Goal: Transaction & Acquisition: Purchase product/service

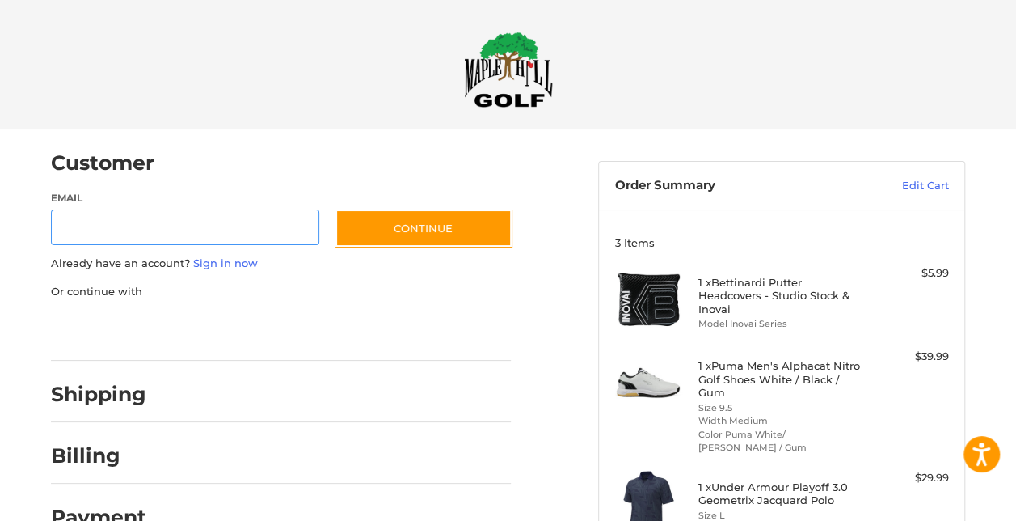
scroll to position [25, 0]
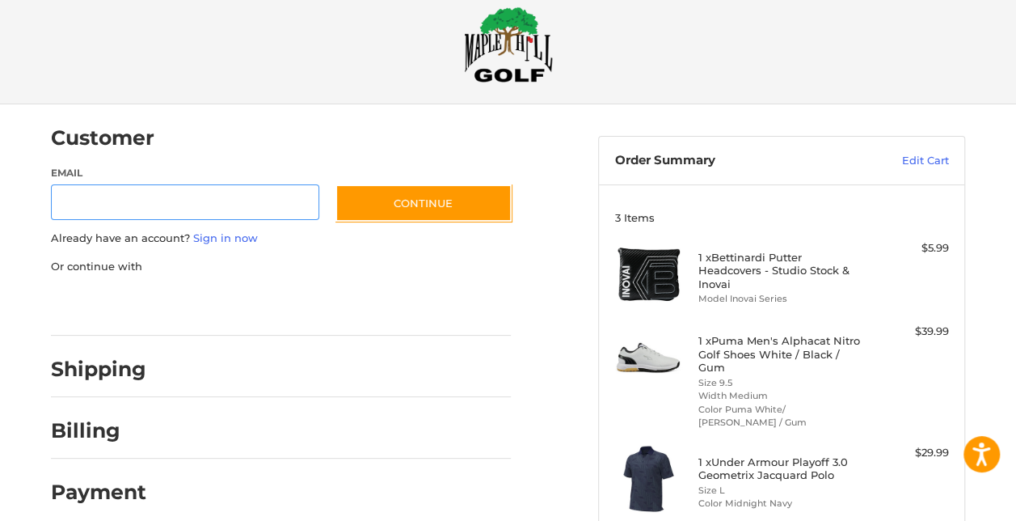
click at [225, 200] on input "Email" at bounding box center [185, 202] width 268 height 36
type input "**********"
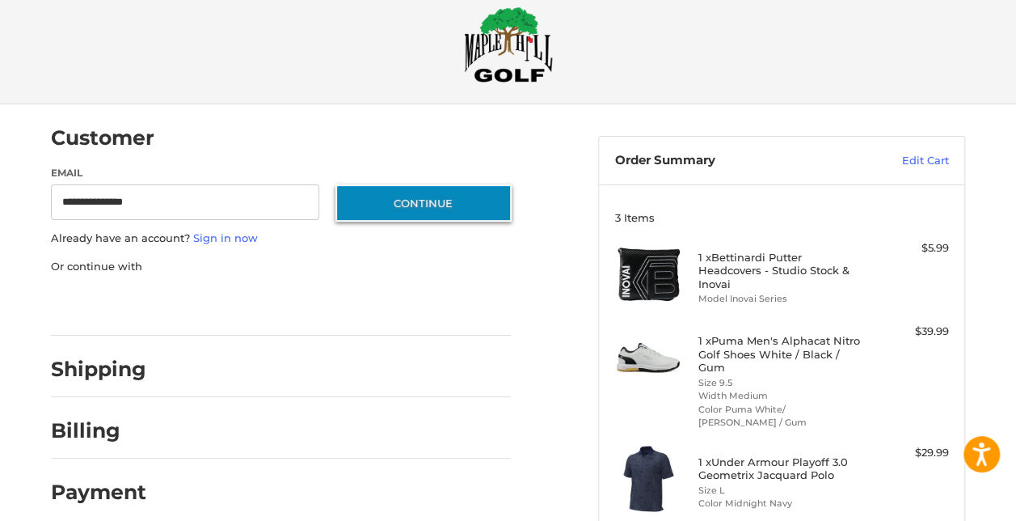
click at [456, 210] on button "Continue" at bounding box center [423, 202] width 176 height 37
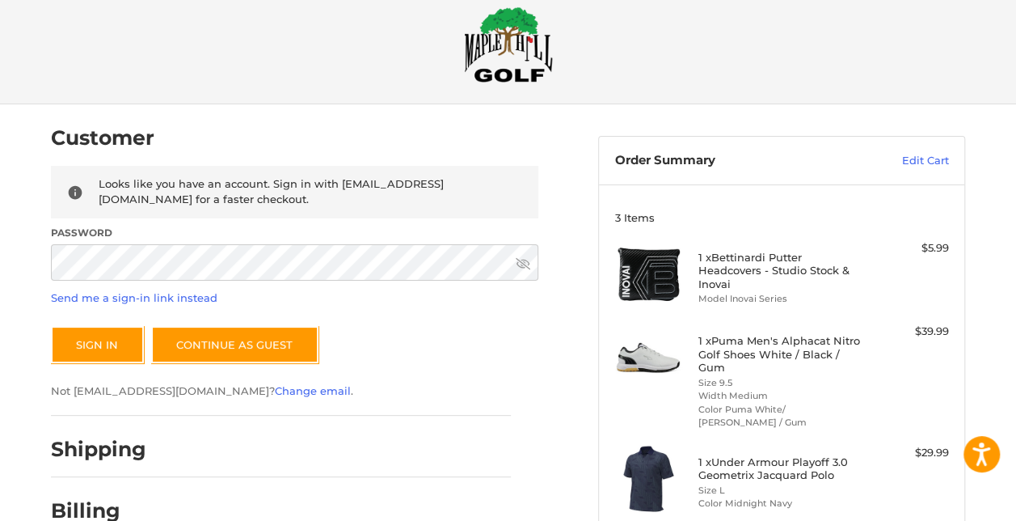
click at [523, 262] on icon at bounding box center [523, 263] width 15 height 15
click at [517, 263] on icon at bounding box center [523, 263] width 15 height 15
click at [94, 340] on button "Sign In" at bounding box center [97, 344] width 93 height 37
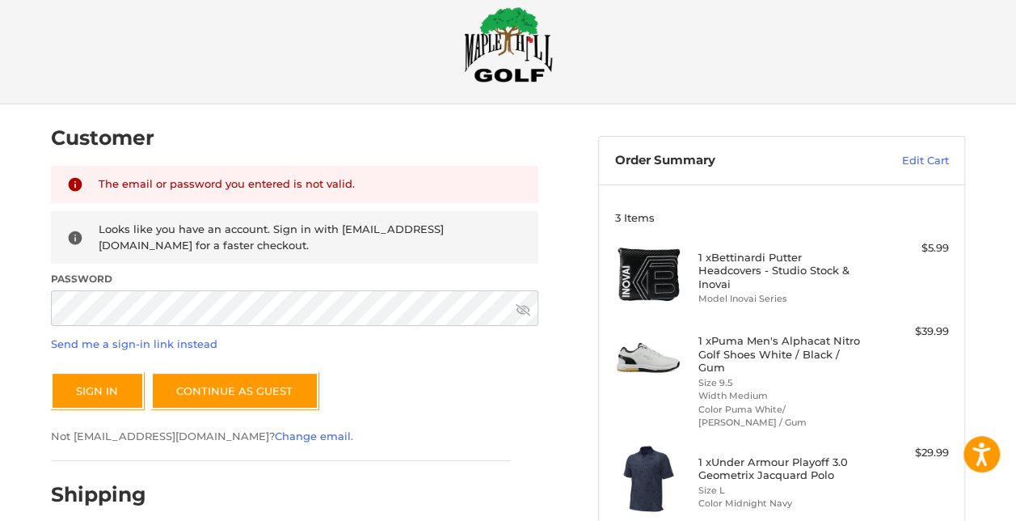
click at [525, 304] on icon at bounding box center [523, 309] width 15 height 15
click at [108, 390] on button "Sign In" at bounding box center [97, 390] width 93 height 37
click at [33, 306] on div "Customer Returning Customer The email or password you entered is not valid. Loo…" at bounding box center [508, 422] width 970 height 636
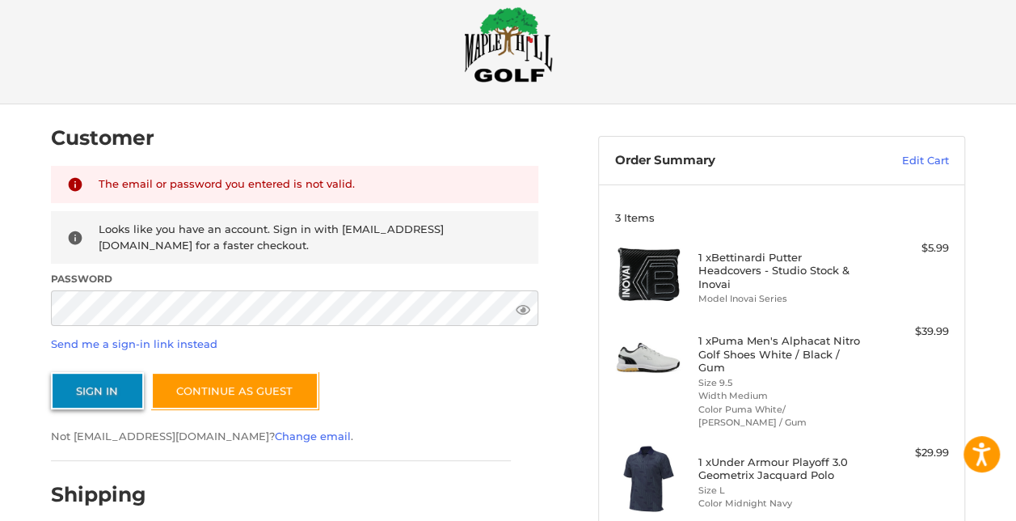
click at [86, 388] on button "Sign In" at bounding box center [97, 390] width 93 height 37
click at [39, 309] on div "Customer Returning Customer The email or password you entered is not valid. Loo…" at bounding box center [312, 374] width 547 height 540
click at [87, 386] on button "Sign In" at bounding box center [97, 390] width 93 height 37
click at [90, 340] on link "Send me a sign-in link instead" at bounding box center [134, 343] width 167 height 13
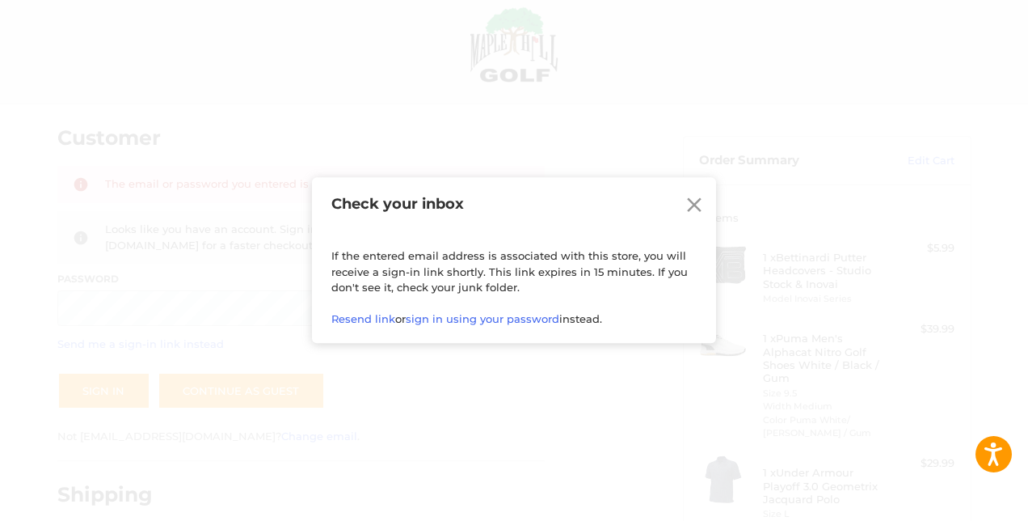
click at [694, 202] on icon at bounding box center [694, 205] width 24 height 24
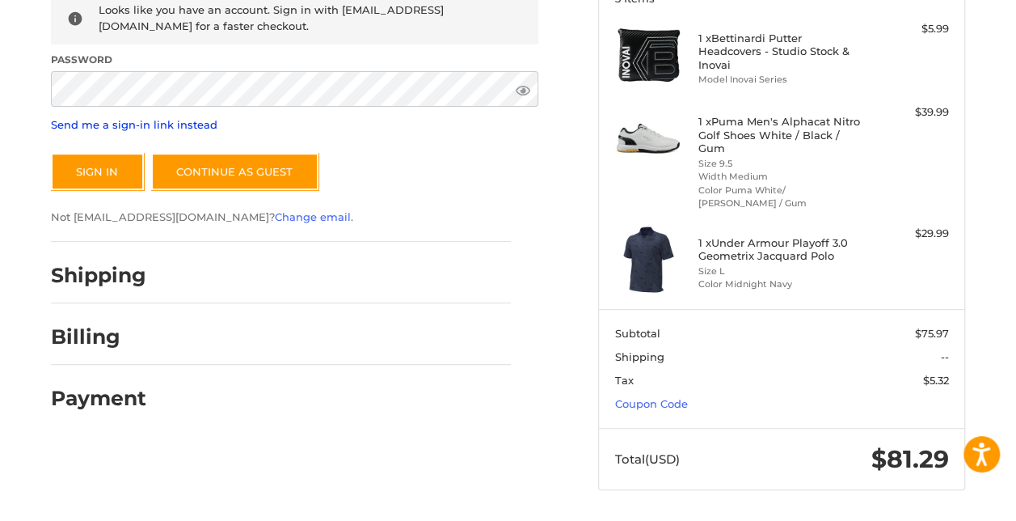
scroll to position [242, 0]
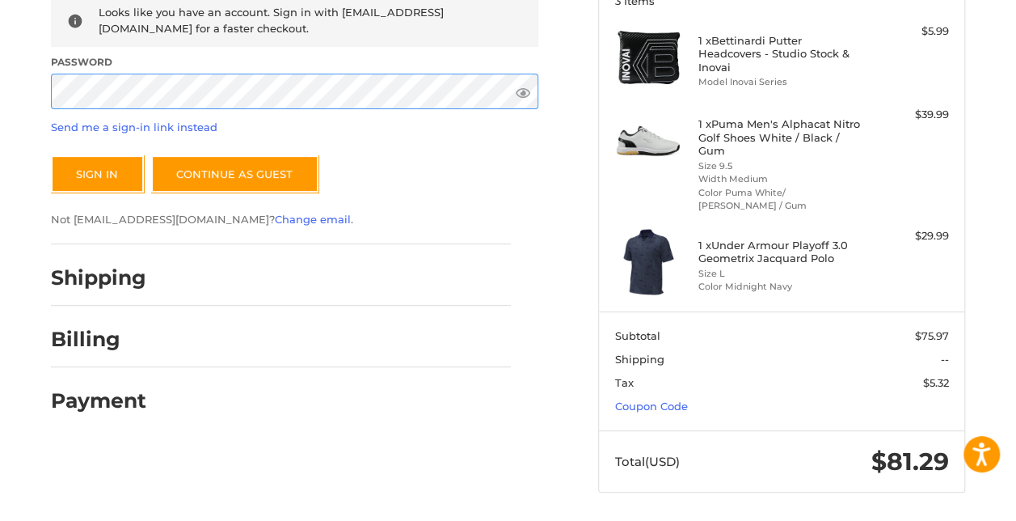
click at [32, 86] on div "Customer Returning Customer The email or password you entered is not valid. Loo…" at bounding box center [508, 206] width 970 height 636
click at [87, 168] on button "Sign In" at bounding box center [97, 173] width 93 height 37
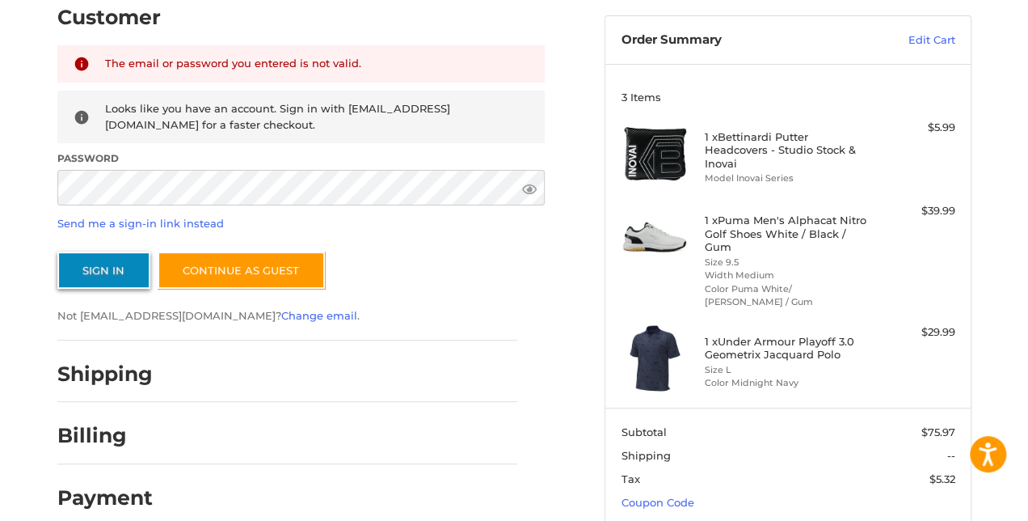
scroll to position [145, 0]
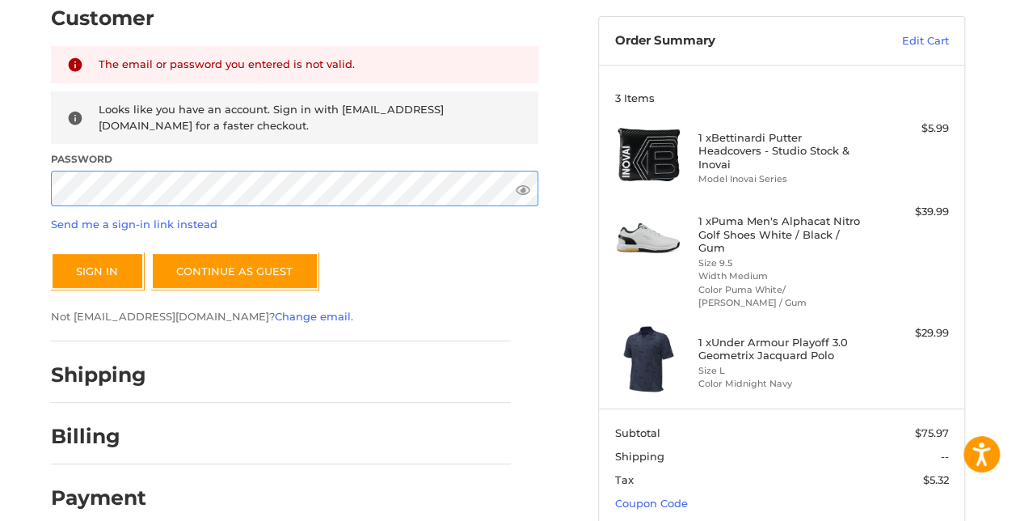
click at [41, 176] on div "Customer Returning Customer The email or password you entered is not valid. Loo…" at bounding box center [312, 255] width 547 height 540
click at [51, 252] on button "Sign In" at bounding box center [97, 270] width 93 height 37
click at [50, 190] on div "Customer Returning Customer The email or password you entered is not valid. Loo…" at bounding box center [312, 255] width 547 height 540
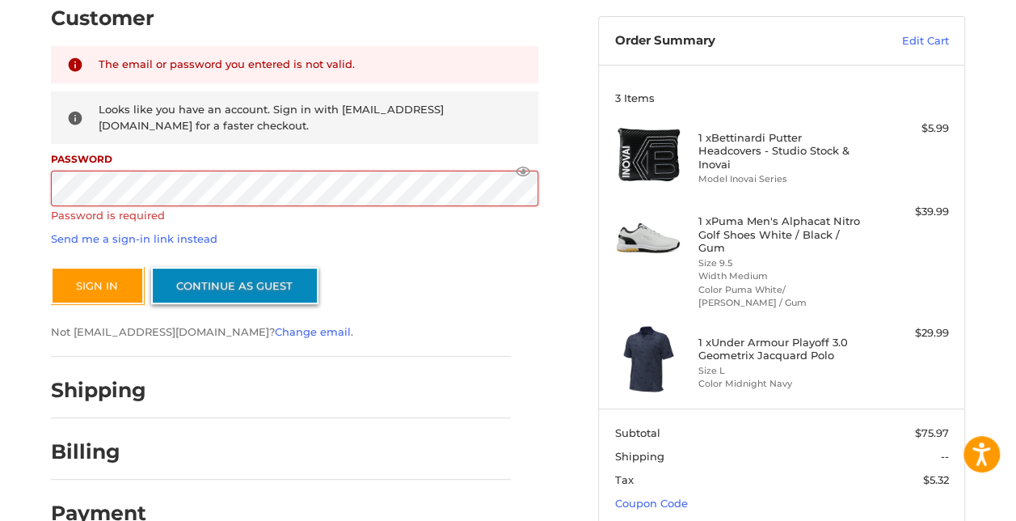
click at [231, 281] on link "Continue as guest" at bounding box center [234, 285] width 167 height 37
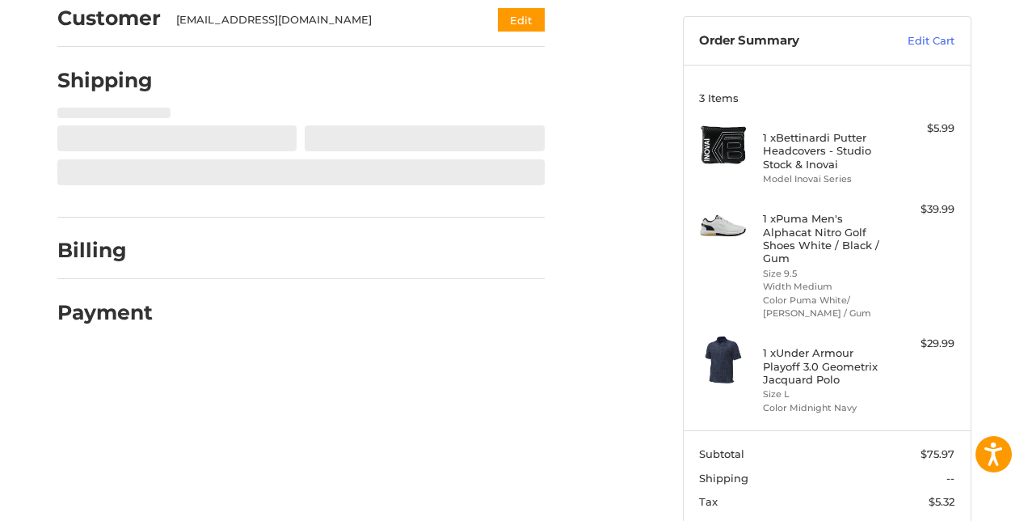
select select "**"
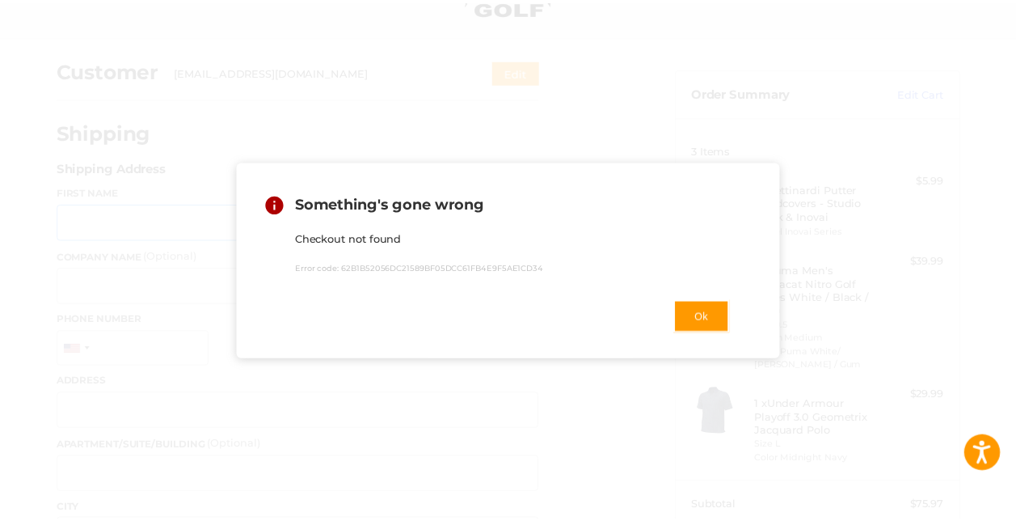
scroll to position [86, 0]
click at [702, 310] on button "Ok" at bounding box center [709, 316] width 57 height 33
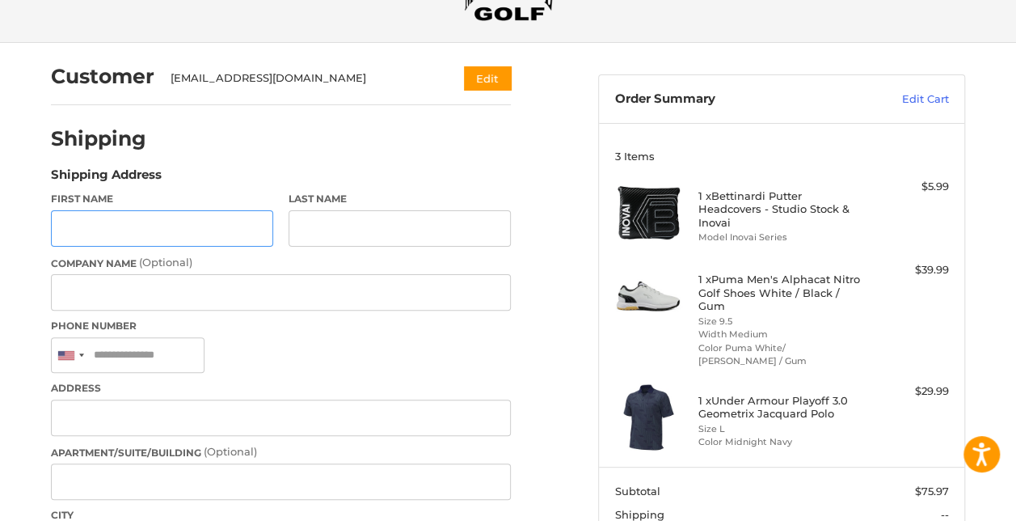
click at [217, 220] on input "First Name" at bounding box center [162, 228] width 222 height 36
type input "******"
type input "****"
type input "**********"
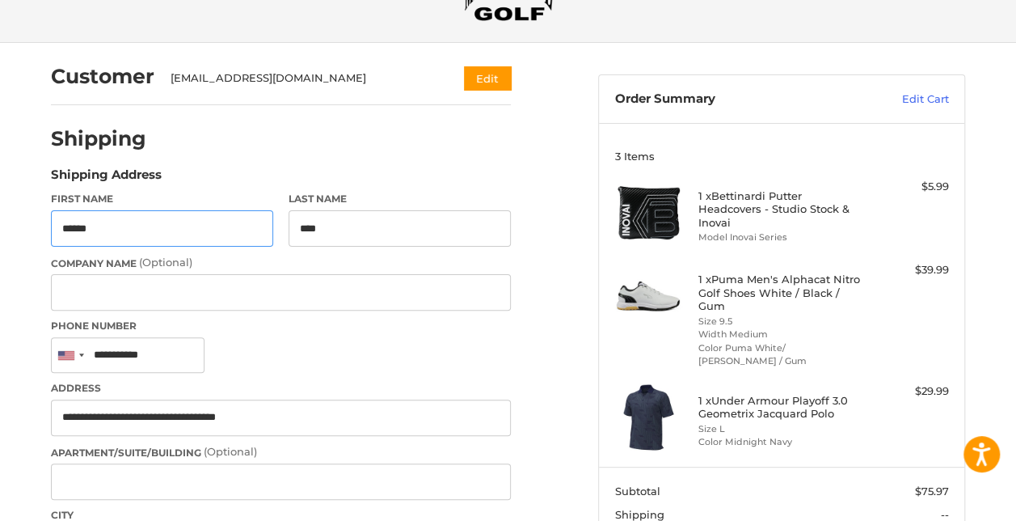
type input "**********"
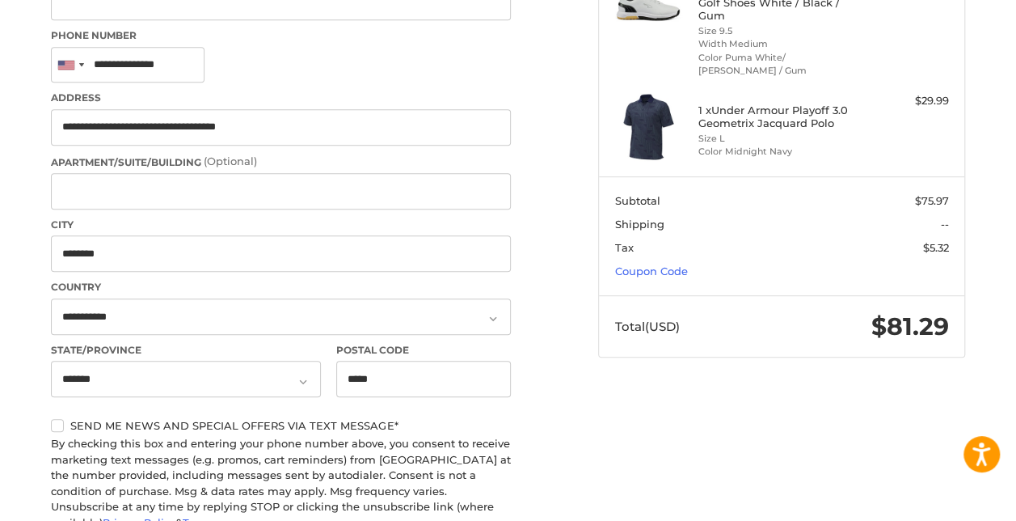
scroll to position [378, 0]
drag, startPoint x: 168, startPoint y: 127, endPoint x: 321, endPoint y: 120, distance: 153.0
click at [321, 120] on input "**********" at bounding box center [281, 126] width 460 height 36
type input "**********"
click at [19, 167] on div "Customer [EMAIL_ADDRESS][DOMAIN_NAME] Edit Shipping Shipping Address First Name…" at bounding box center [508, 318] width 1016 height 1133
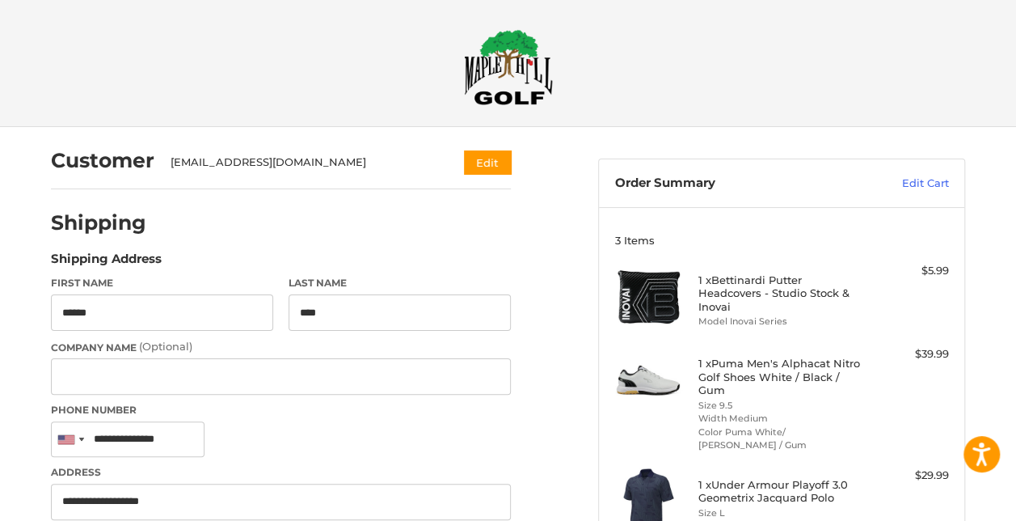
scroll to position [0, 0]
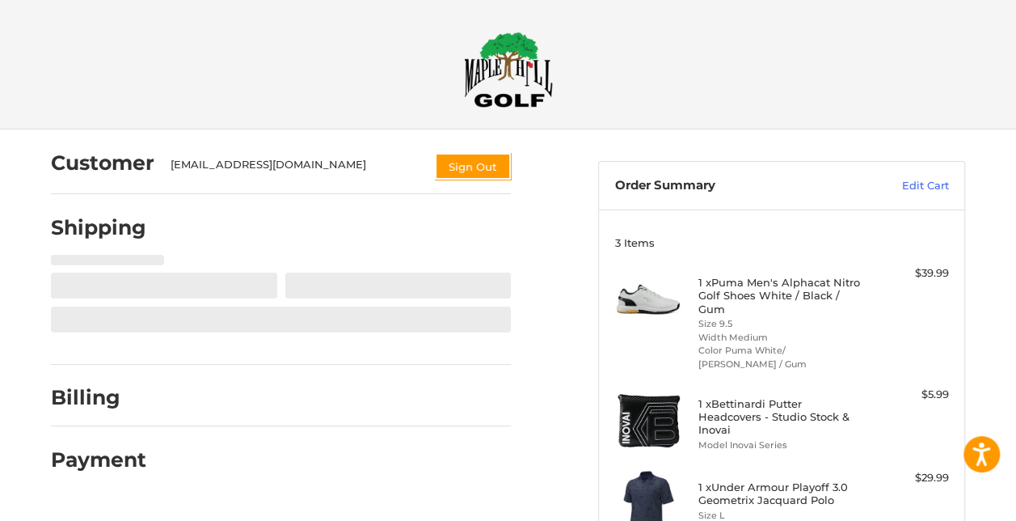
scroll to position [90, 0]
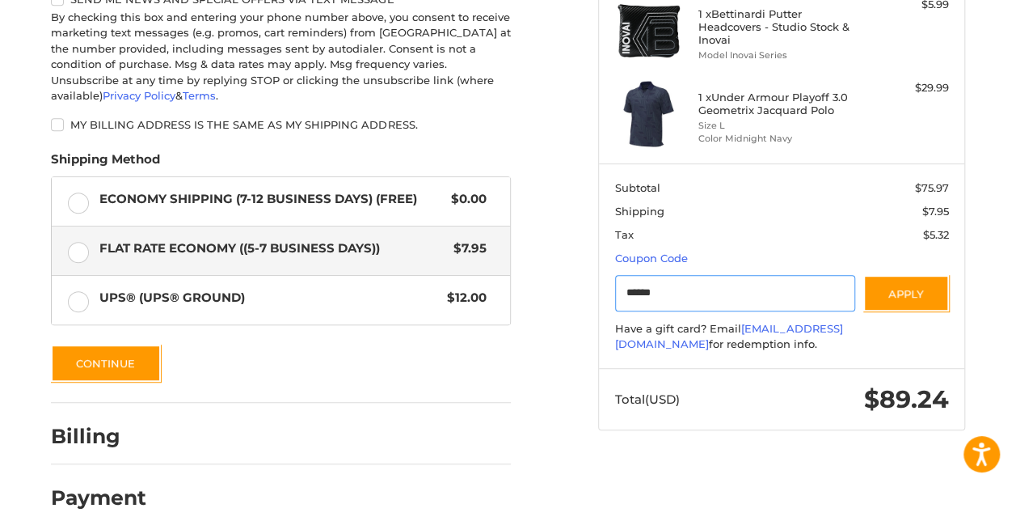
scroll to position [395, 0]
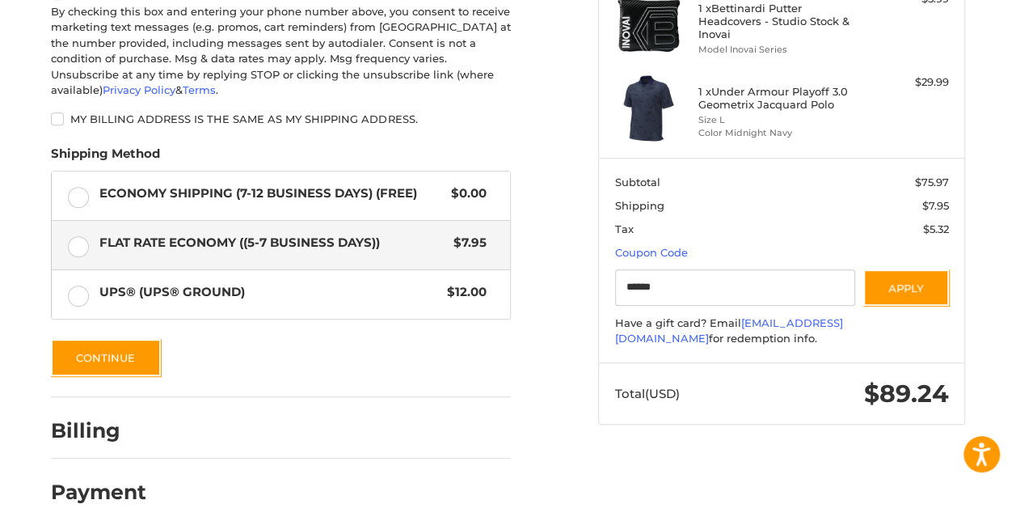
type input "******"
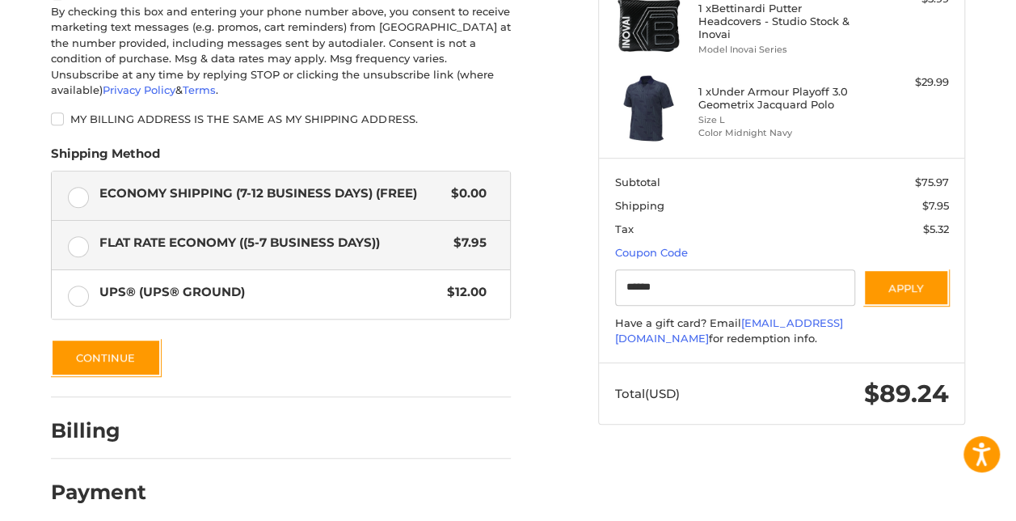
click at [79, 183] on label "Economy Shipping (7-12 Business Days) (Free) $0.00" at bounding box center [281, 195] width 458 height 49
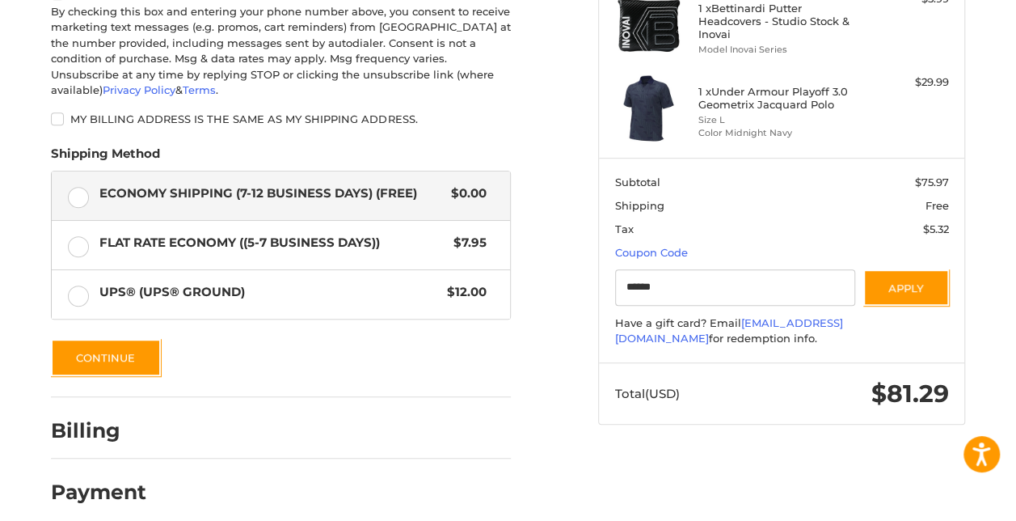
click at [18, 183] on div "Customer rfooy@yahoo.com Sign Out Shipping POWERED BY We’ve got you covered. Sh…" at bounding box center [508, 134] width 1016 height 800
click at [586, 60] on div "Customer rfooy@yahoo.com Sign Out Shipping POWERED BY We’ve got you covered. Sh…" at bounding box center [312, 126] width 547 height 785
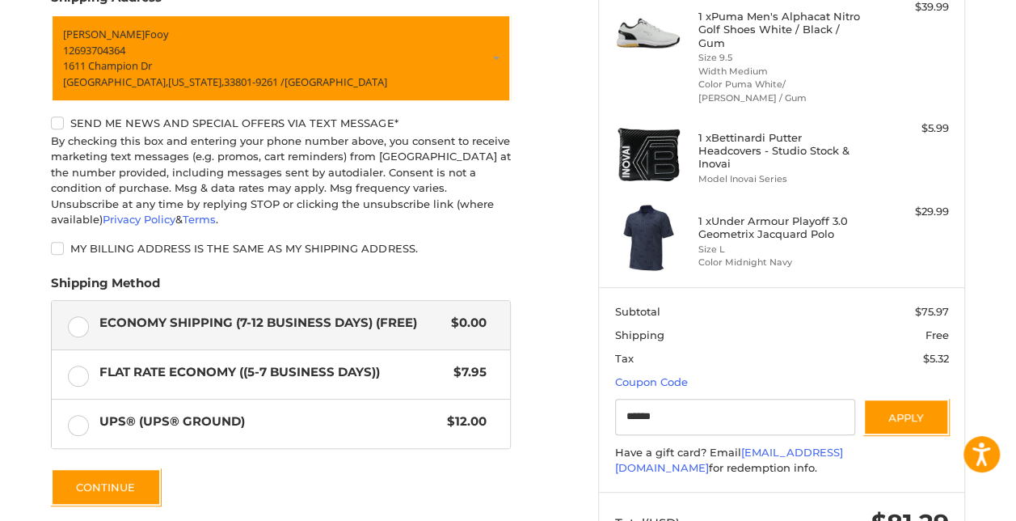
scroll to position [234, 0]
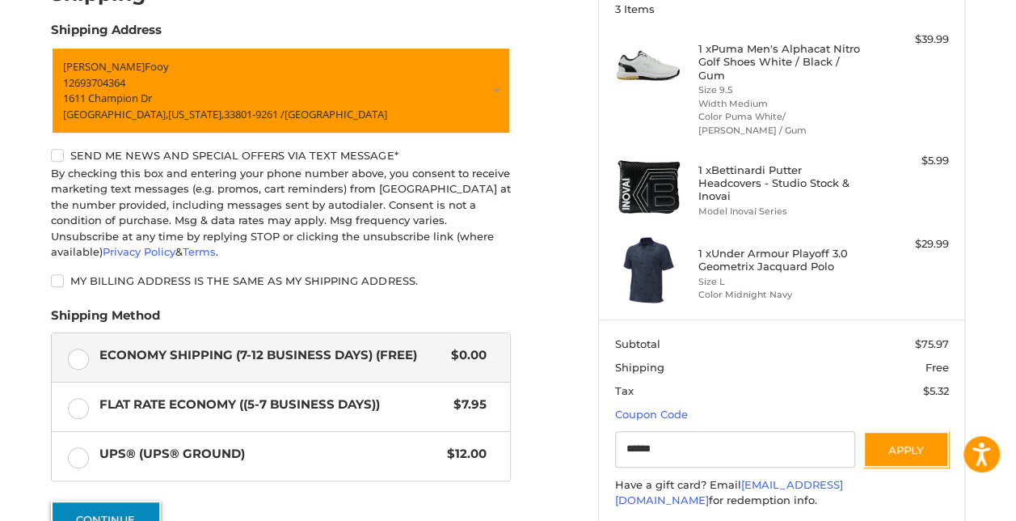
click at [119, 500] on button "Continue" at bounding box center [106, 518] width 110 height 37
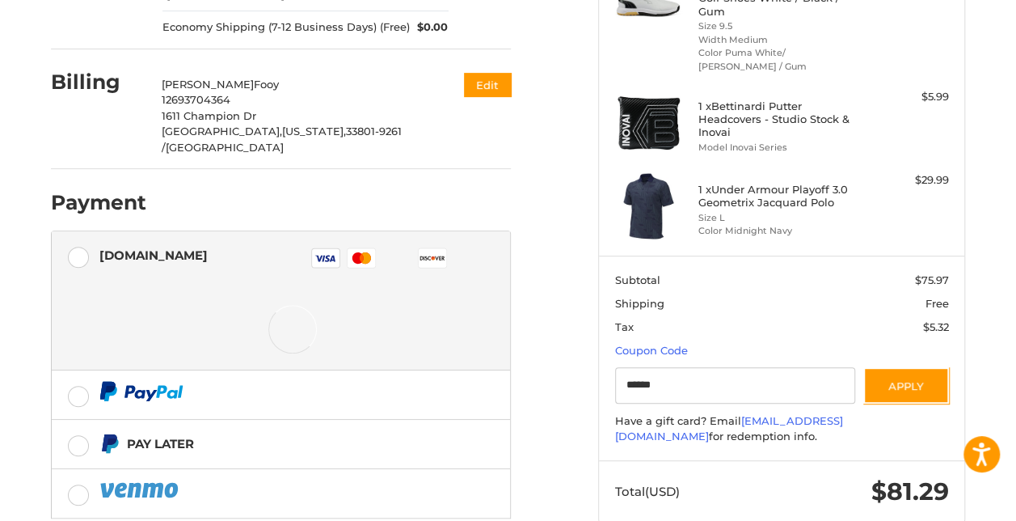
scroll to position [331, 0]
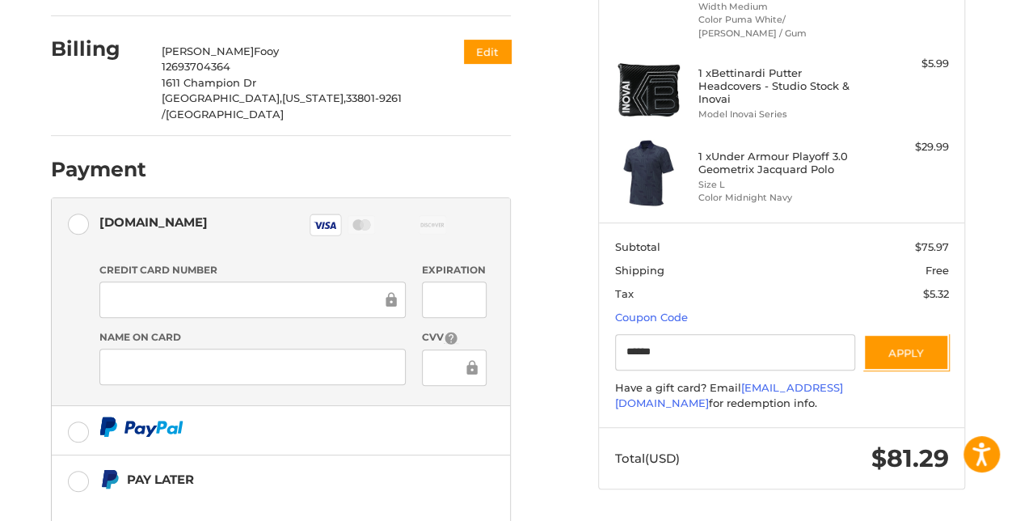
click at [487, 281] on div at bounding box center [454, 299] width 65 height 36
click at [567, 244] on ol "Customer rfooy@yahoo.com Sign Out Shipping Robert Fooy 12693704364 1611 Champio…" at bounding box center [312, 236] width 523 height 875
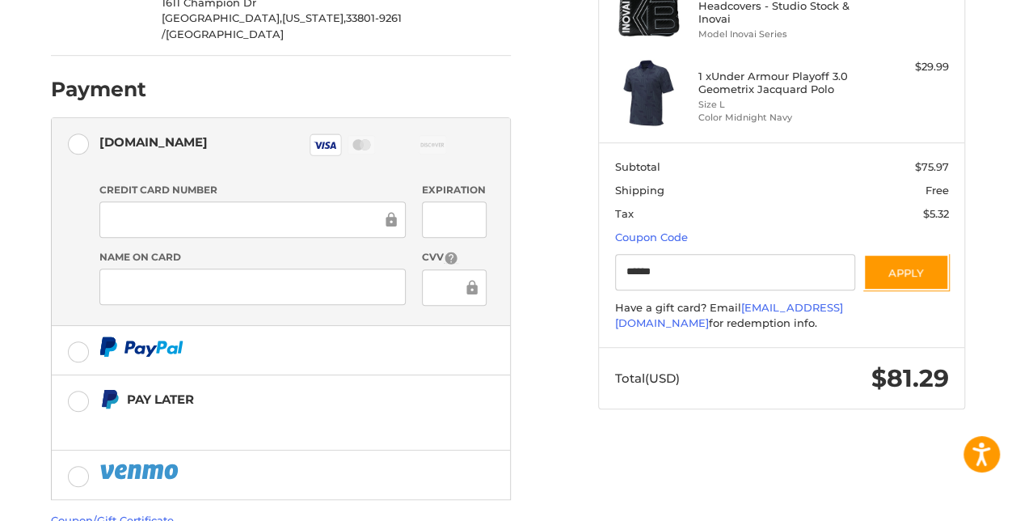
scroll to position [390, 0]
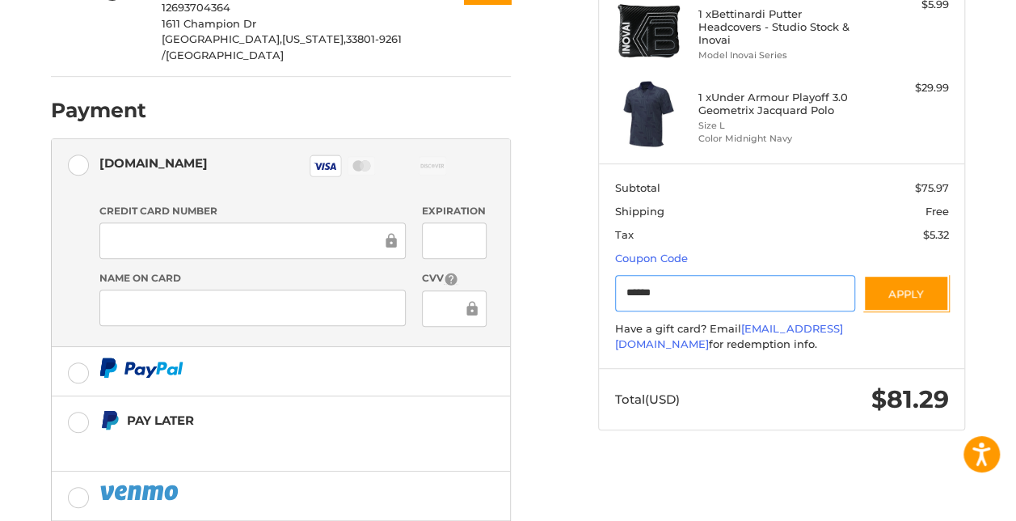
drag, startPoint x: 757, startPoint y: 310, endPoint x: 658, endPoint y: 304, distance: 98.8
click at [658, 304] on div "Customer rfooy@yahoo.com Sign Out Shipping Robert Fooy 12693704364 1611 Champio…" at bounding box center [508, 195] width 970 height 910
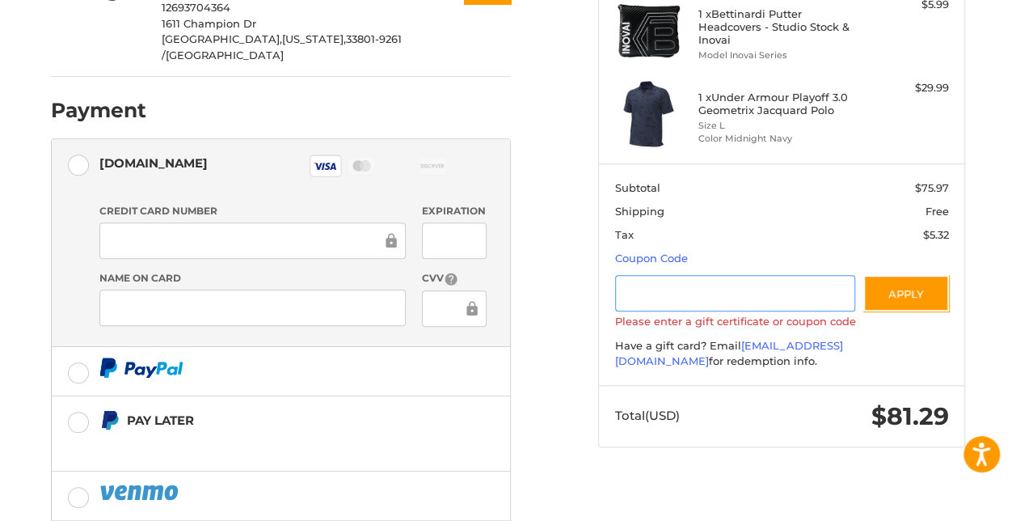
paste input "*********"
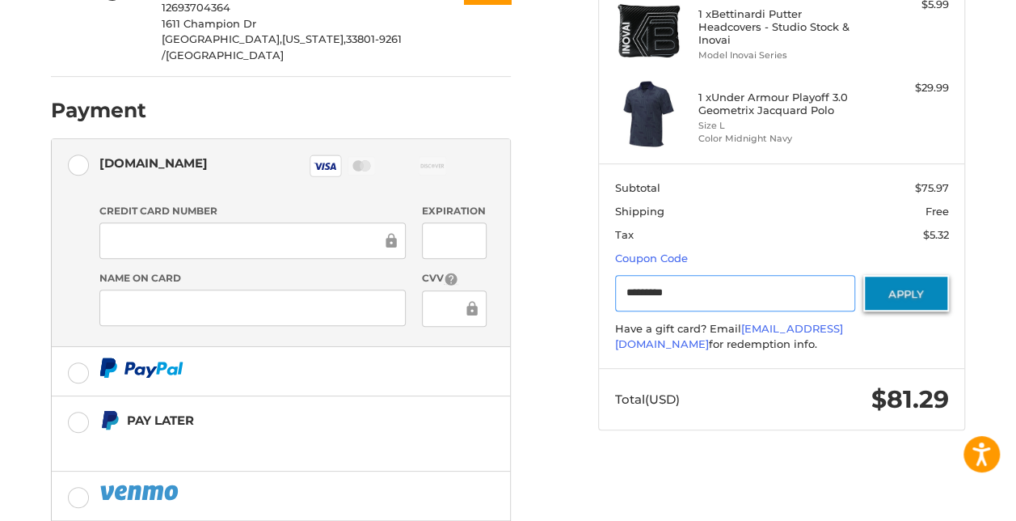
type input "*********"
click at [897, 307] on button "Apply" at bounding box center [906, 293] width 86 height 36
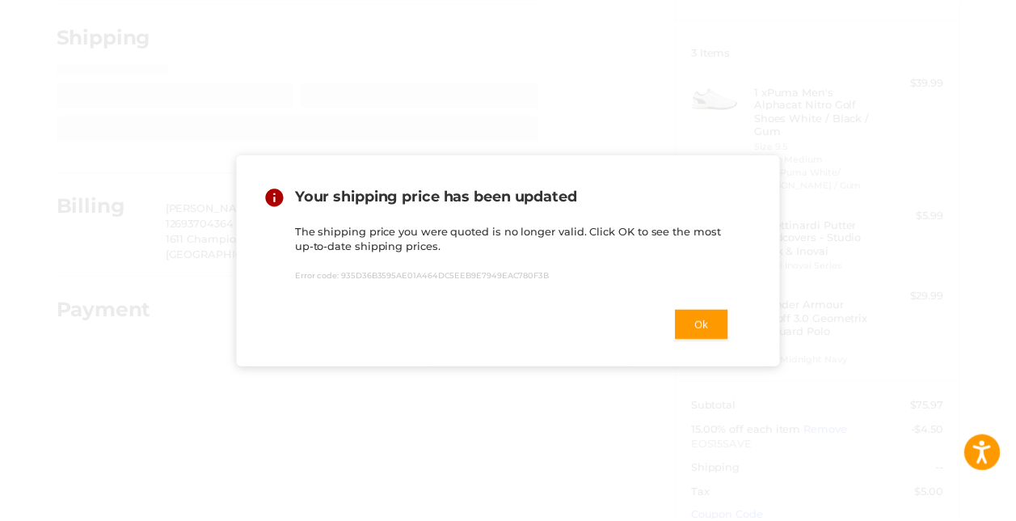
scroll to position [90, 0]
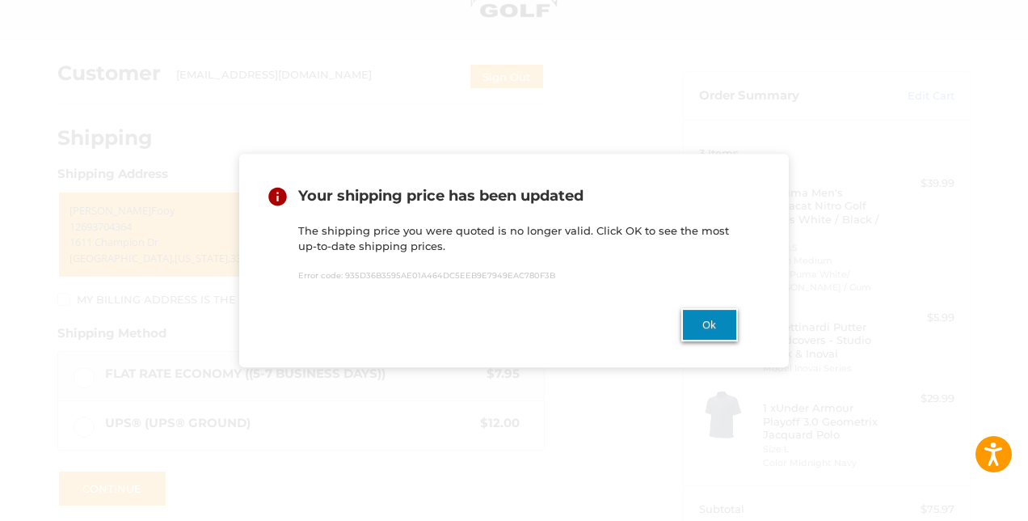
click at [701, 318] on button "Ok" at bounding box center [709, 324] width 57 height 33
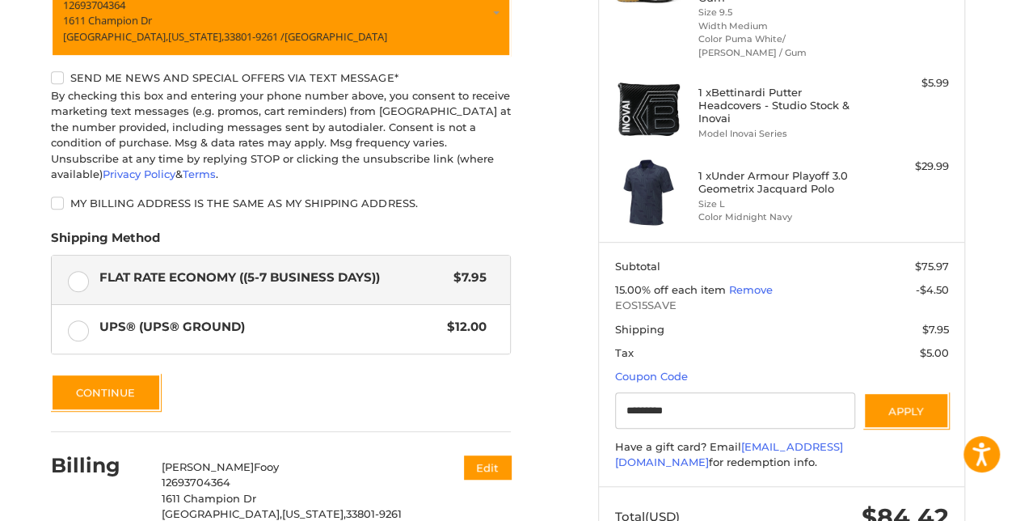
scroll to position [320, 0]
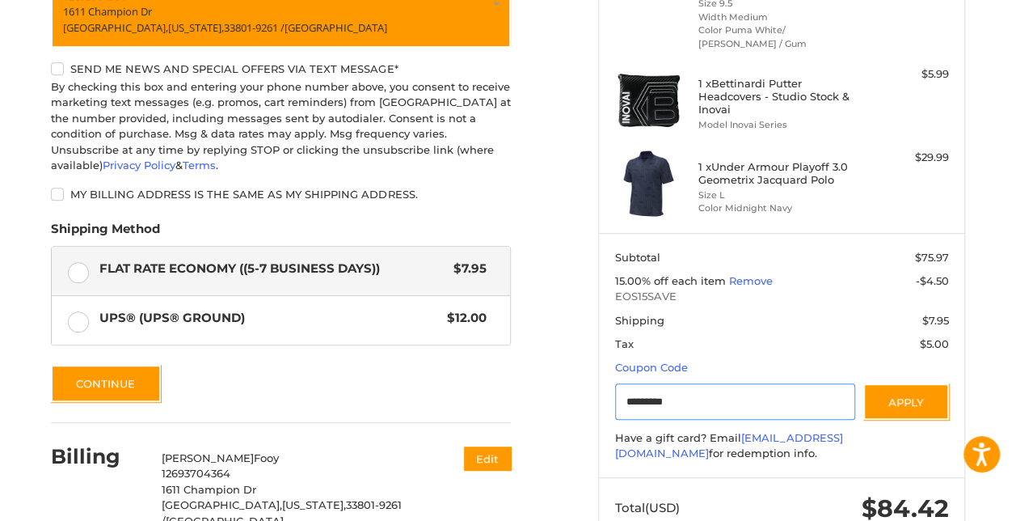
drag, startPoint x: 787, startPoint y: 422, endPoint x: 632, endPoint y: 408, distance: 155.0
click at [632, 408] on div "Customer rfooy@yahoo.com Sign Out Shipping Shipping Address Robert Fooy 1269370…" at bounding box center [508, 214] width 970 height 810
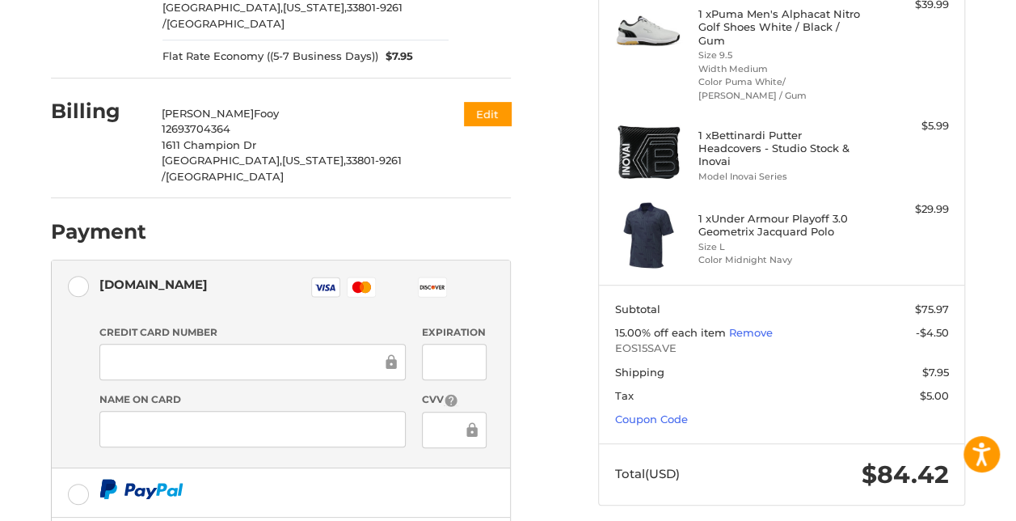
scroll to position [273, 0]
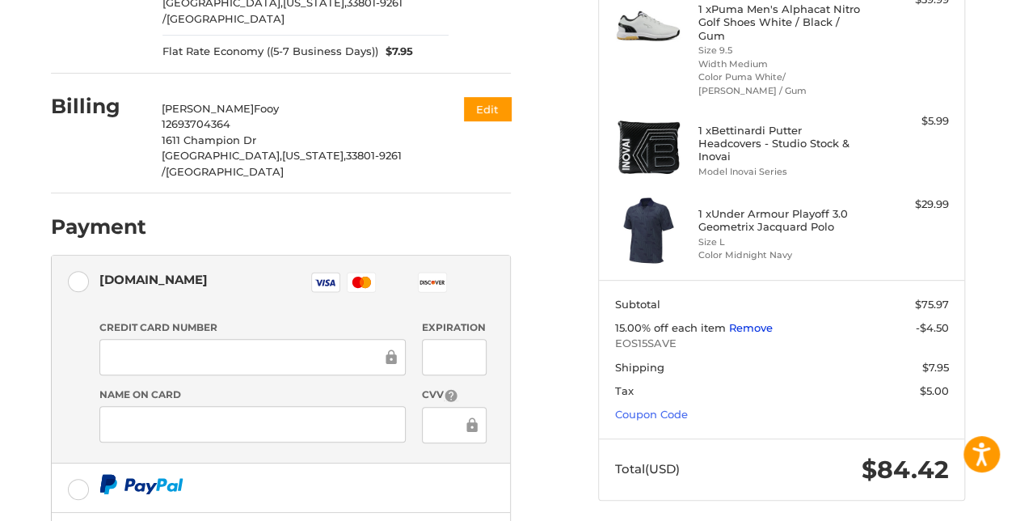
click at [773, 334] on link "Remove" at bounding box center [751, 327] width 44 height 13
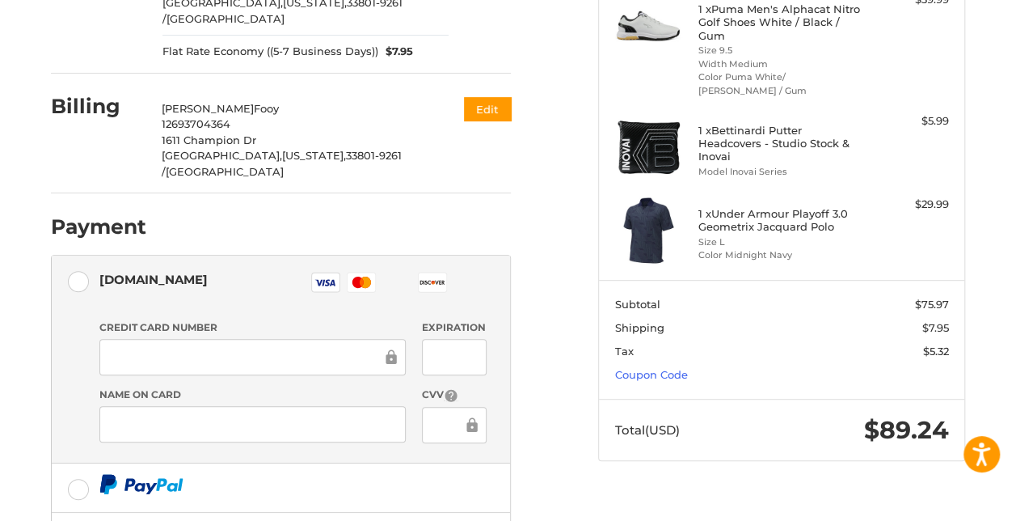
click at [586, 312] on div "Customer rfooy@yahoo.com Sign Out Shipping Robert Fooy 12693704364 1611 Champio…" at bounding box center [312, 303] width 547 height 895
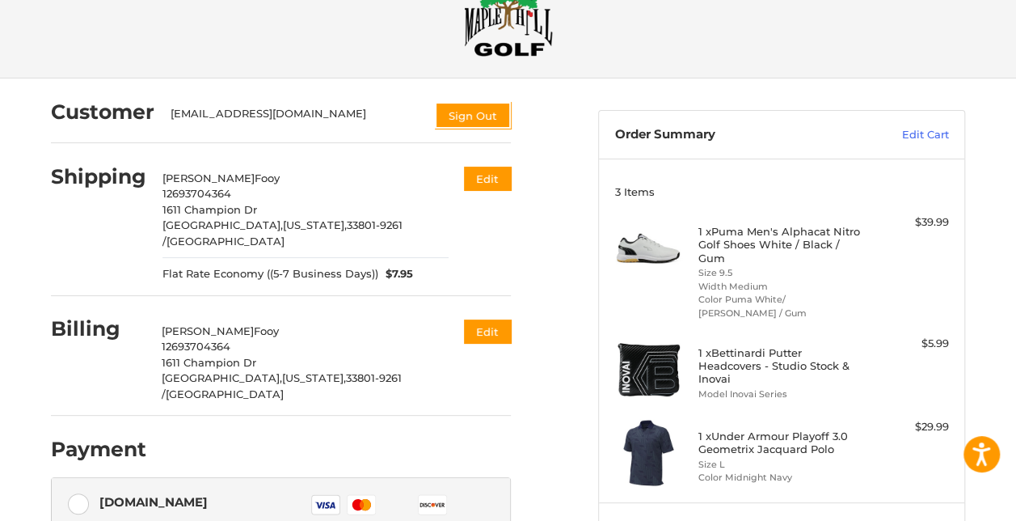
scroll to position [0, 0]
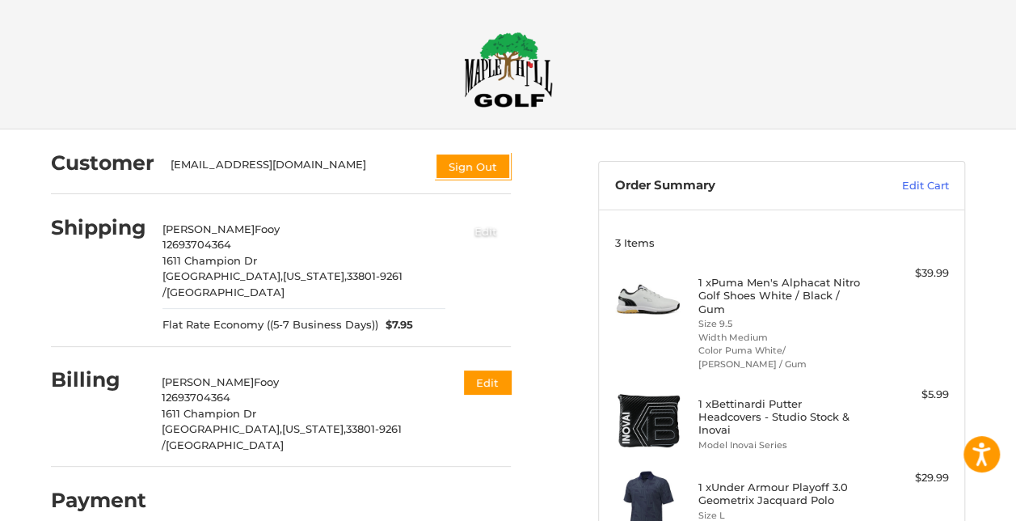
click at [503, 225] on button "Edit" at bounding box center [486, 230] width 50 height 27
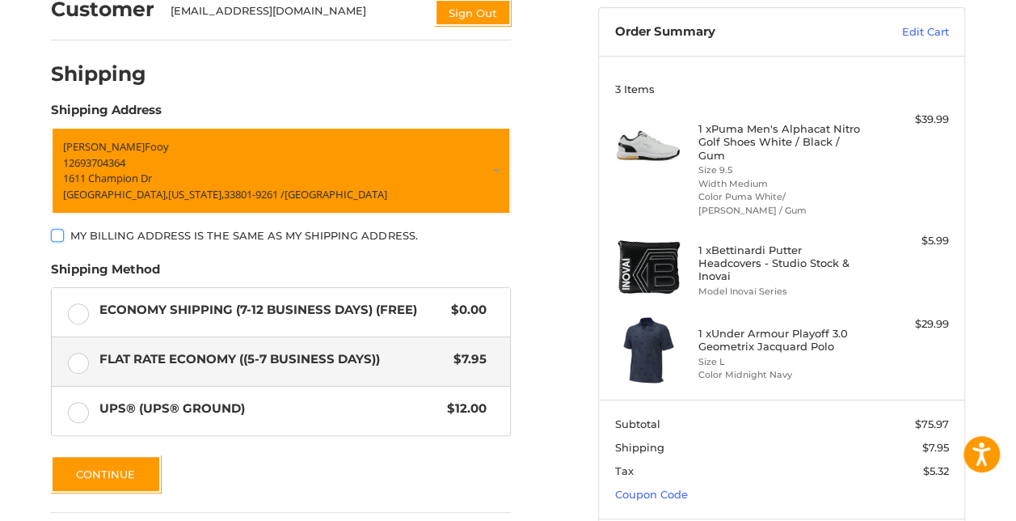
scroll to position [194, 0]
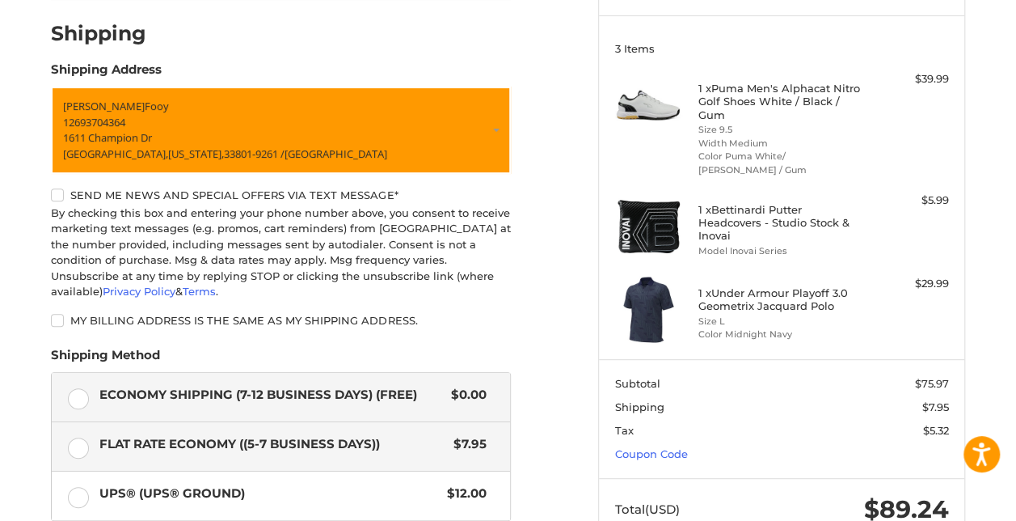
click at [74, 383] on label "Economy Shipping (7-12 Business Days) (Free) $0.00" at bounding box center [281, 397] width 458 height 49
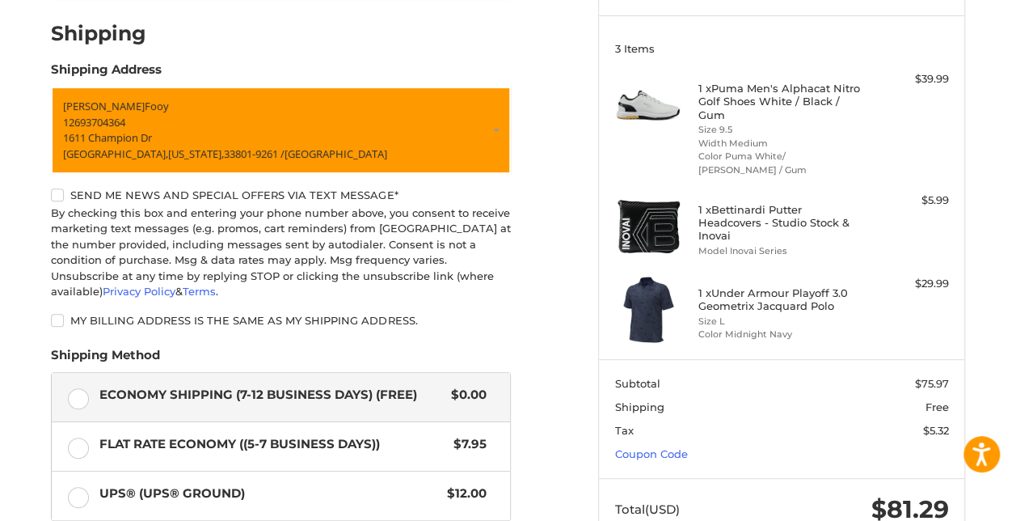
click at [586, 355] on div "Customer rfooy@yahoo.com Sign Out Shipping POWERED BY We’ve got you covered. Sh…" at bounding box center [312, 356] width 547 height 843
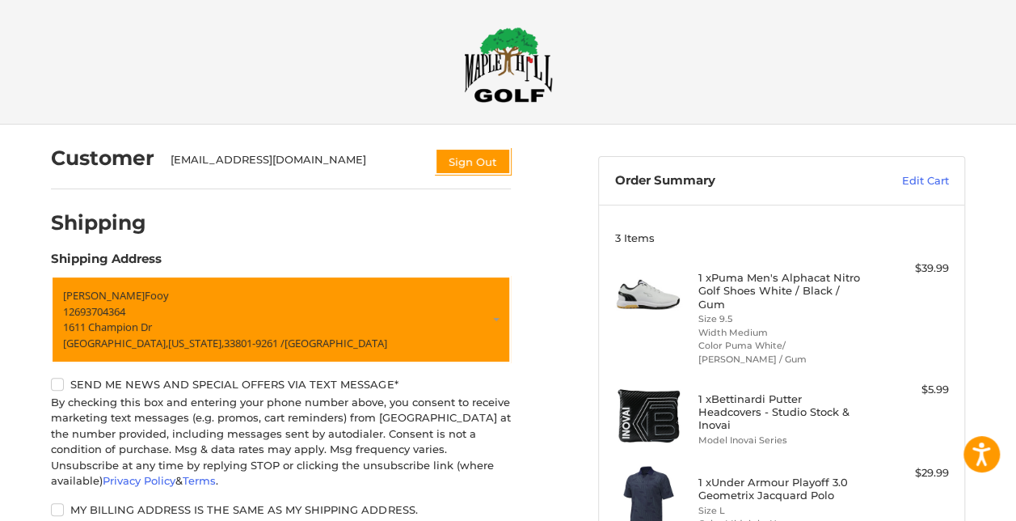
scroll to position [0, 0]
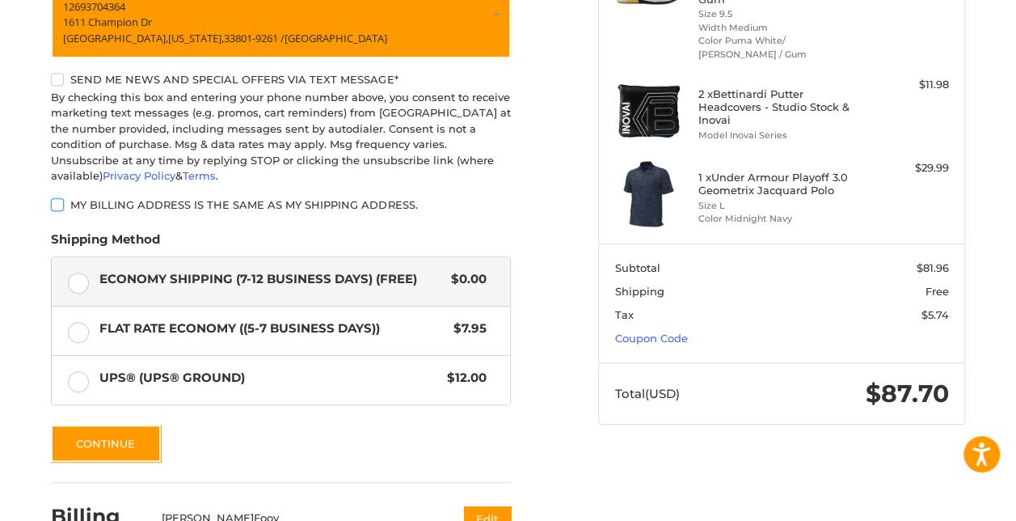
scroll to position [309, 0]
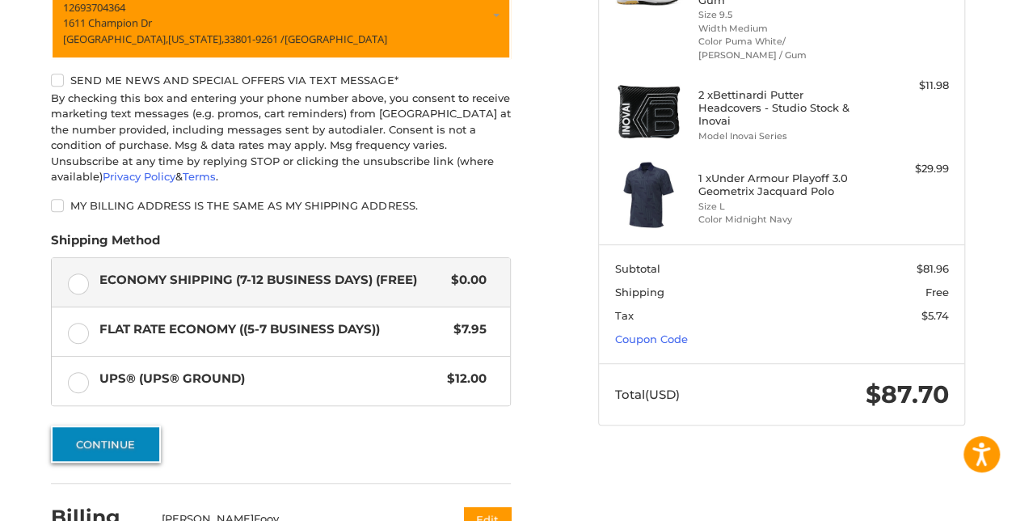
click at [115, 427] on button "Continue" at bounding box center [106, 443] width 110 height 37
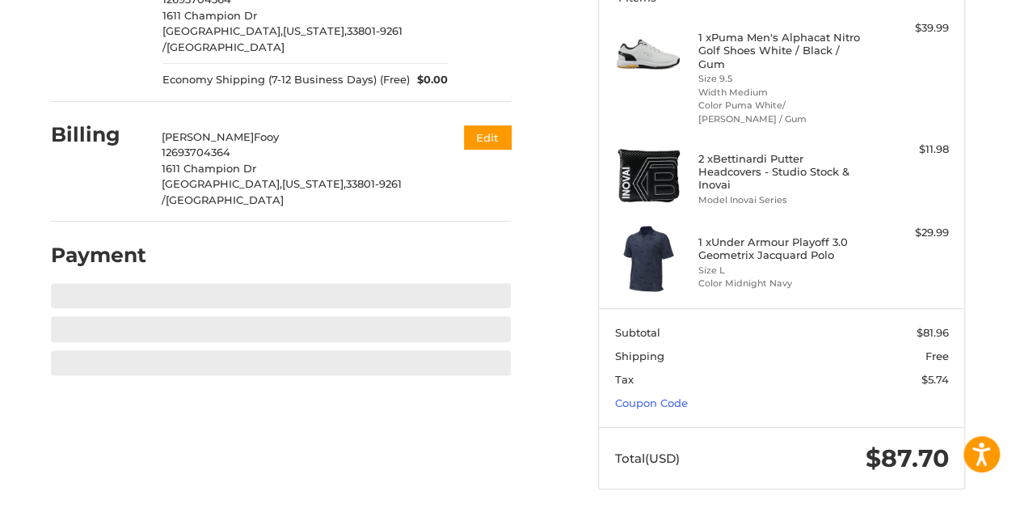
scroll to position [265, 0]
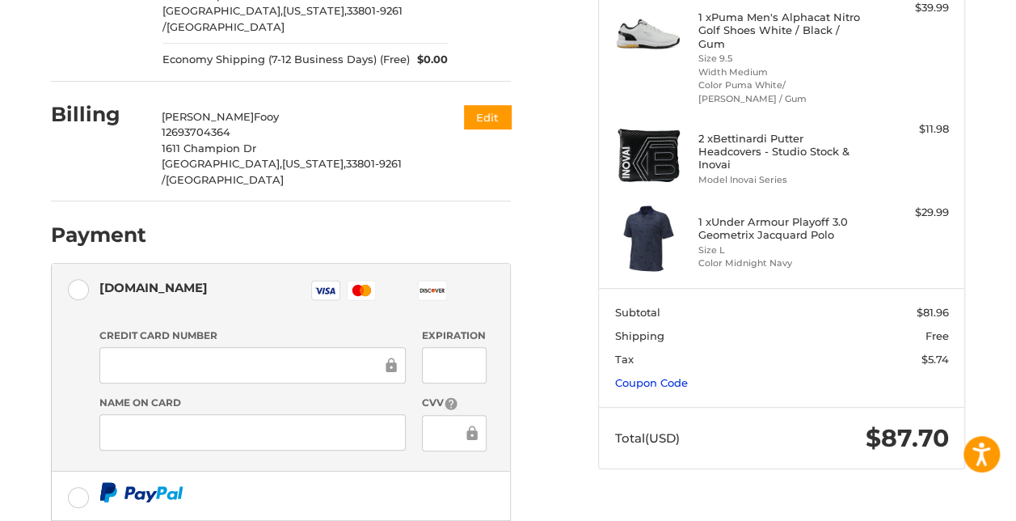
click at [688, 389] on link "Coupon Code" at bounding box center [651, 382] width 73 height 13
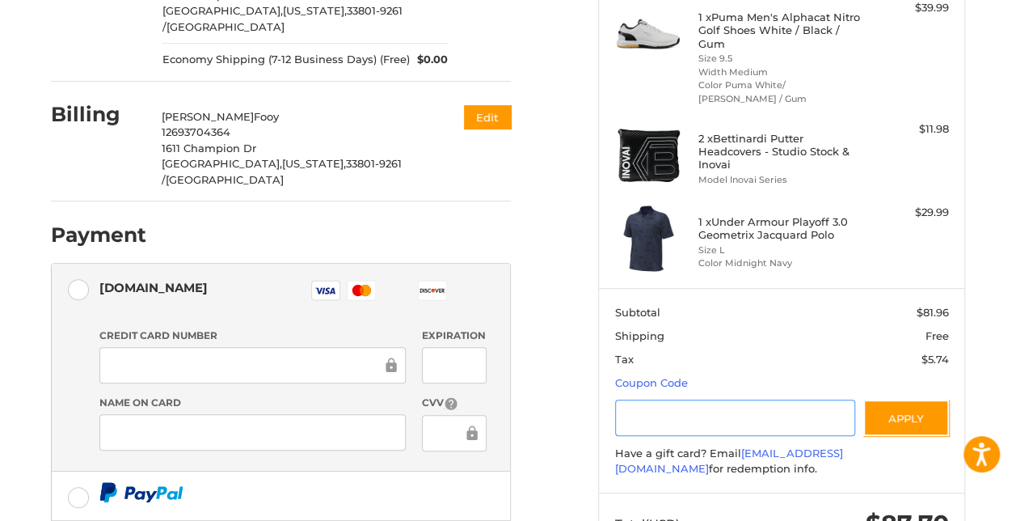
paste input "*********"
type input "*********"
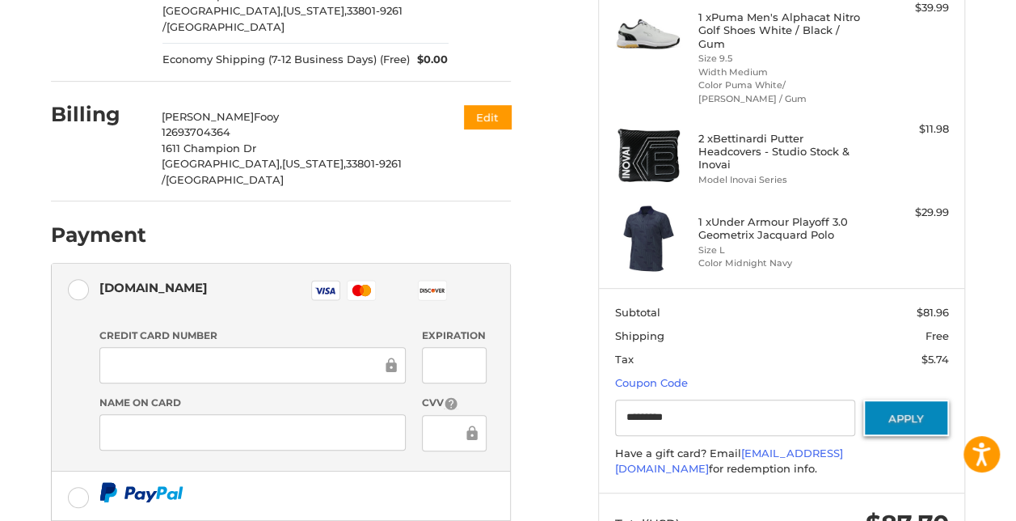
click at [916, 435] on button "Apply" at bounding box center [906, 417] width 86 height 36
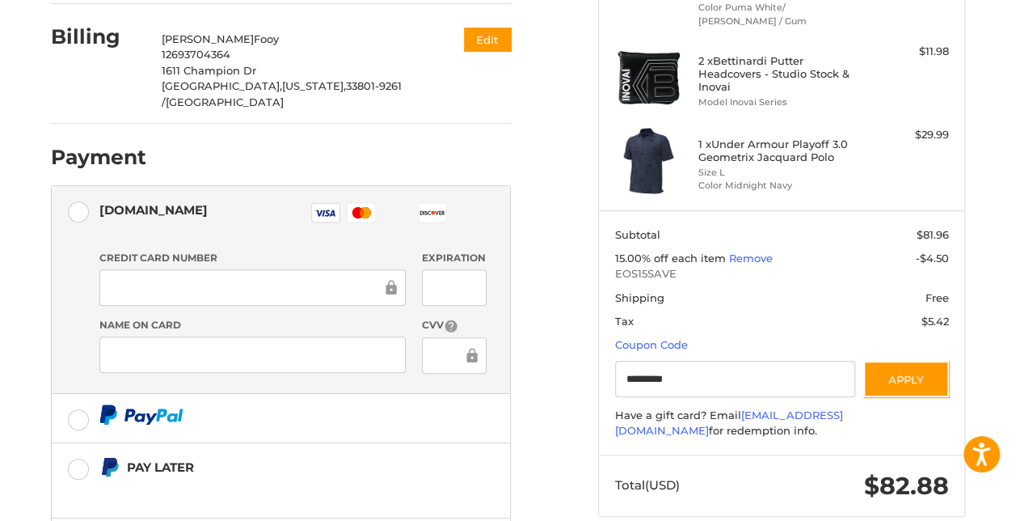
scroll to position [332, 0]
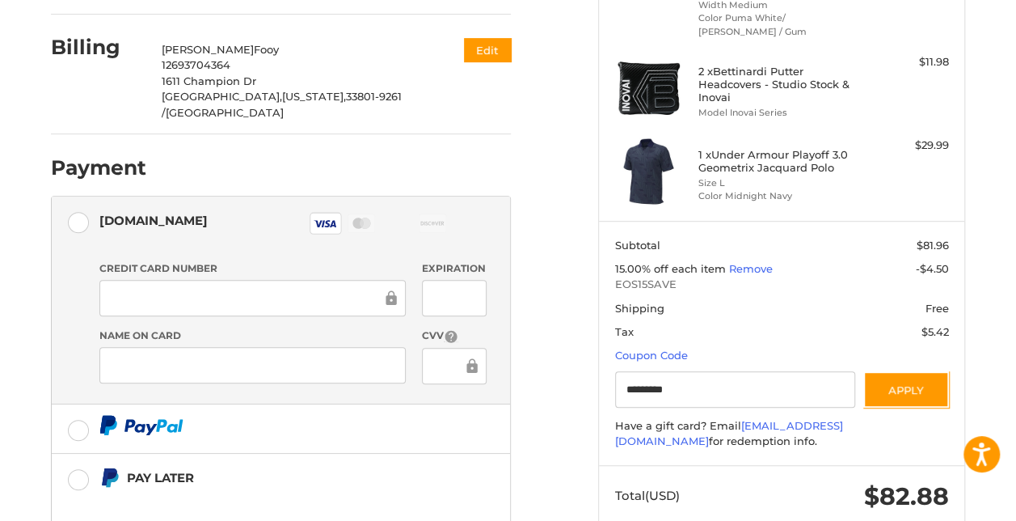
click at [574, 334] on ol "Customer rfooy@yahoo.com Sign Out Shipping Robert Fooy 12693704364 1611 Champio…" at bounding box center [312, 234] width 523 height 875
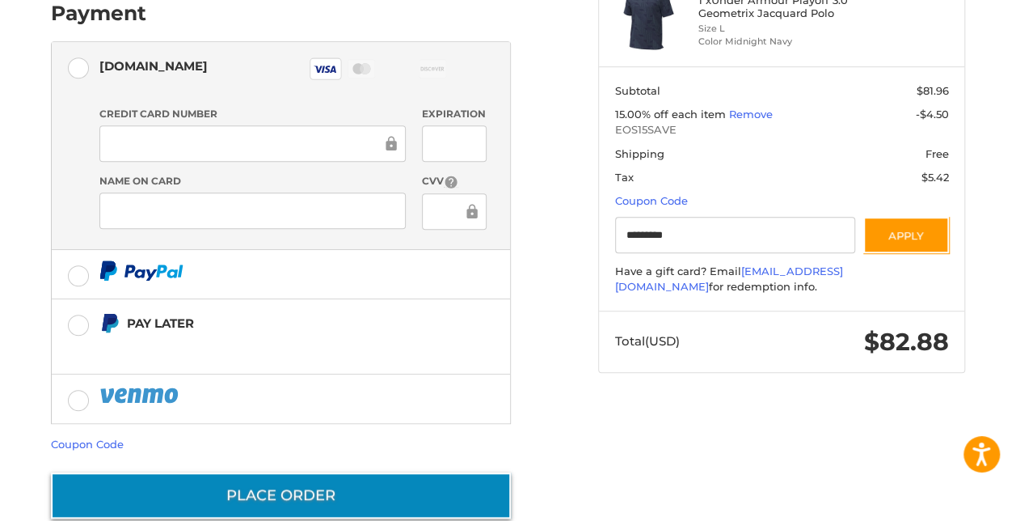
scroll to position [486, 0]
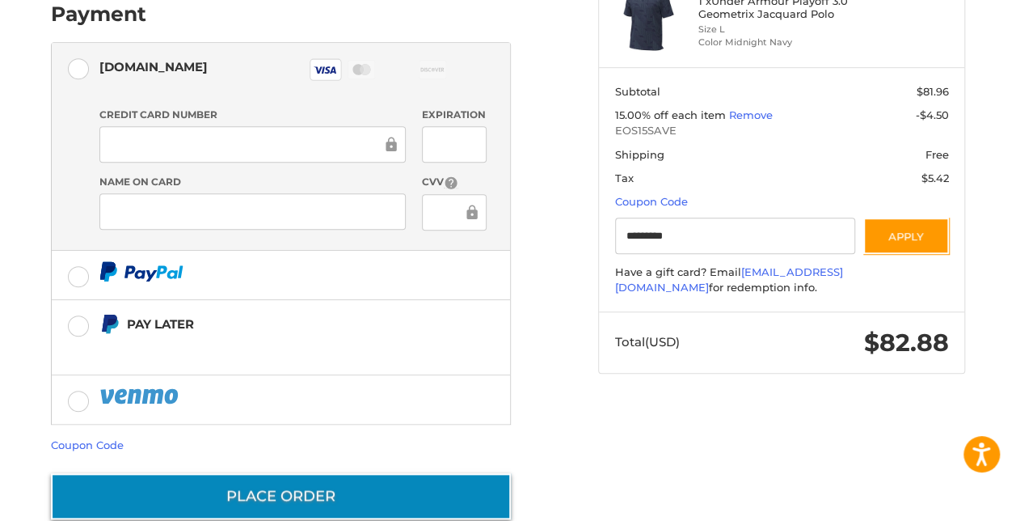
click at [296, 473] on button "Place Order" at bounding box center [281, 496] width 460 height 46
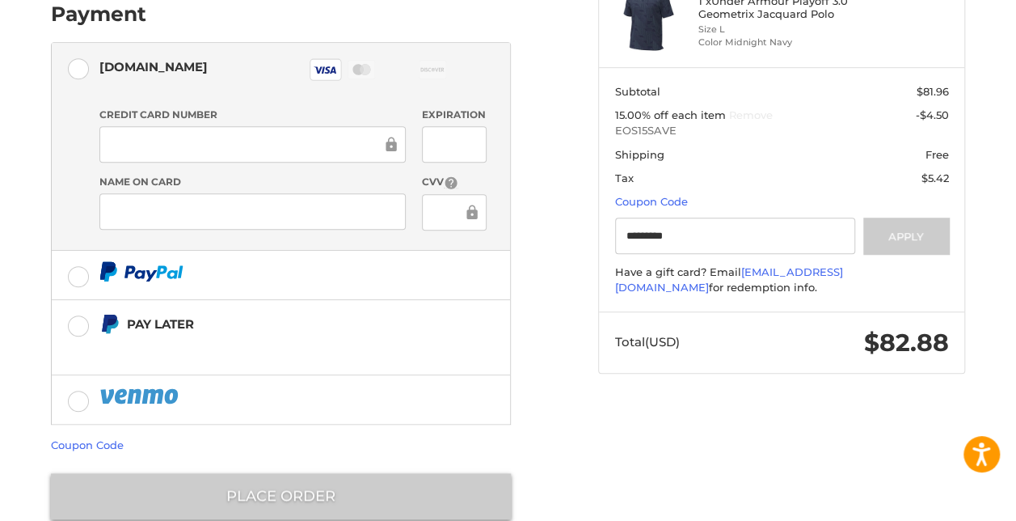
scroll to position [59, 0]
